Goal: Information Seeking & Learning: Learn about a topic

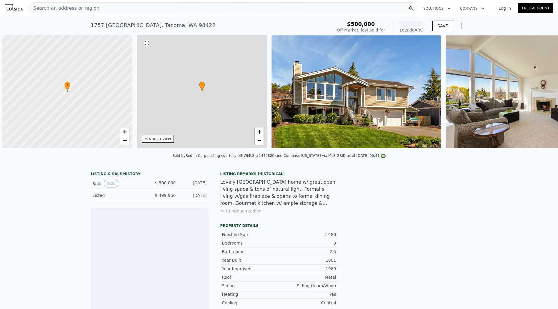
scroll to position [0, 2]
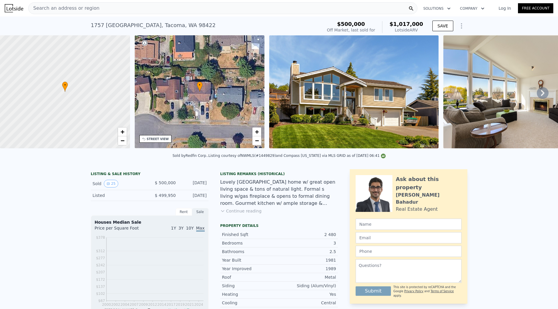
click at [254, 18] on div "1757 57th St NE , Tacoma , WA 98422 Sold Jun 2019 for $500k (~ARV $1.017m ) $50…" at bounding box center [279, 25] width 376 height 19
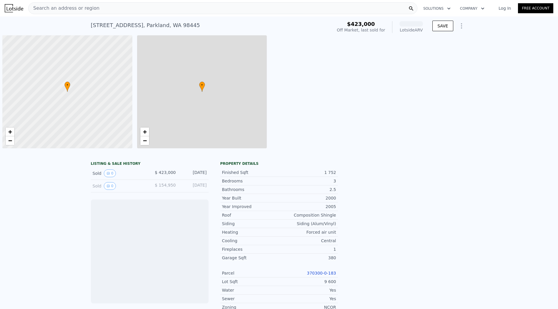
scroll to position [0, 2]
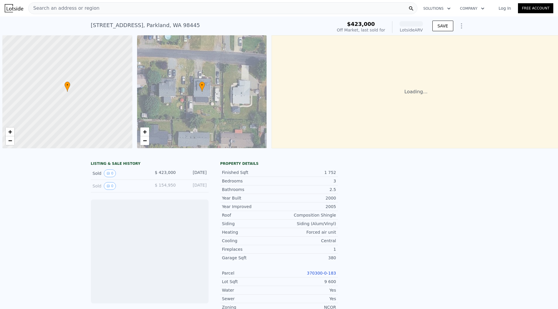
scroll to position [0, 2]
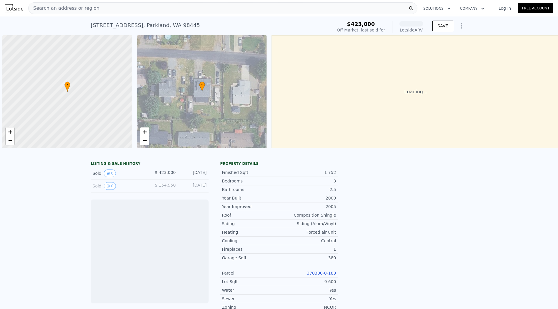
scroll to position [0, 2]
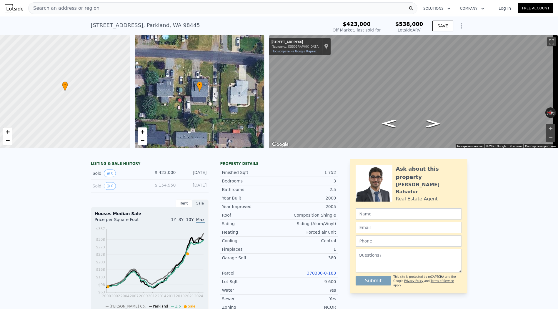
click at [473, 24] on div "110 116th St E , Parkland , WA 98445 Sold May 2021 for $423k (~ARV $538k ) $423…" at bounding box center [279, 25] width 558 height 19
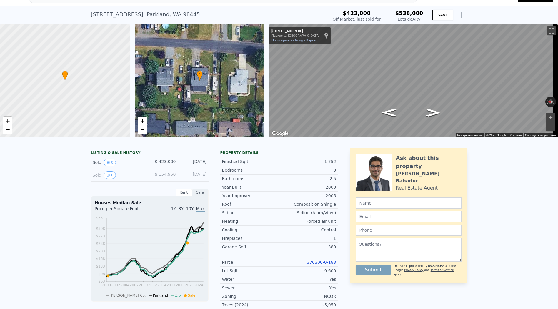
scroll to position [0, 0]
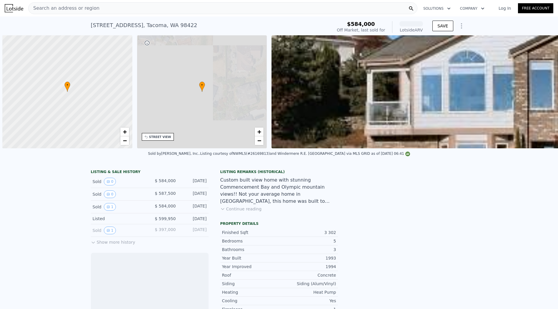
scroll to position [0, 2]
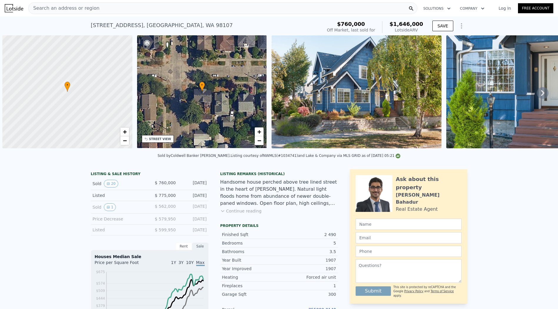
click at [475, 19] on div "[STREET_ADDRESS] Sold [DATE] for $760k (~ARV $1.646m ) $760,000 Off Market, las…" at bounding box center [279, 25] width 558 height 19
